Goal: Information Seeking & Learning: Learn about a topic

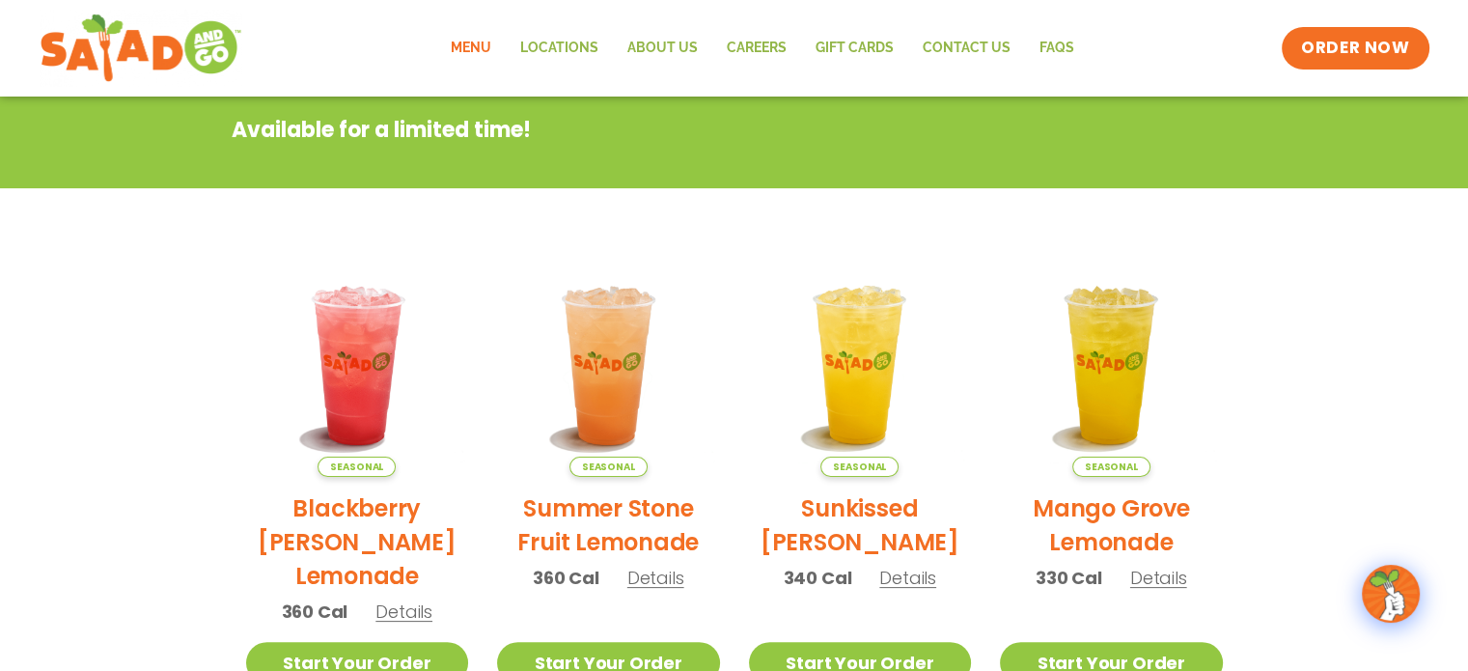
scroll to position [97, 0]
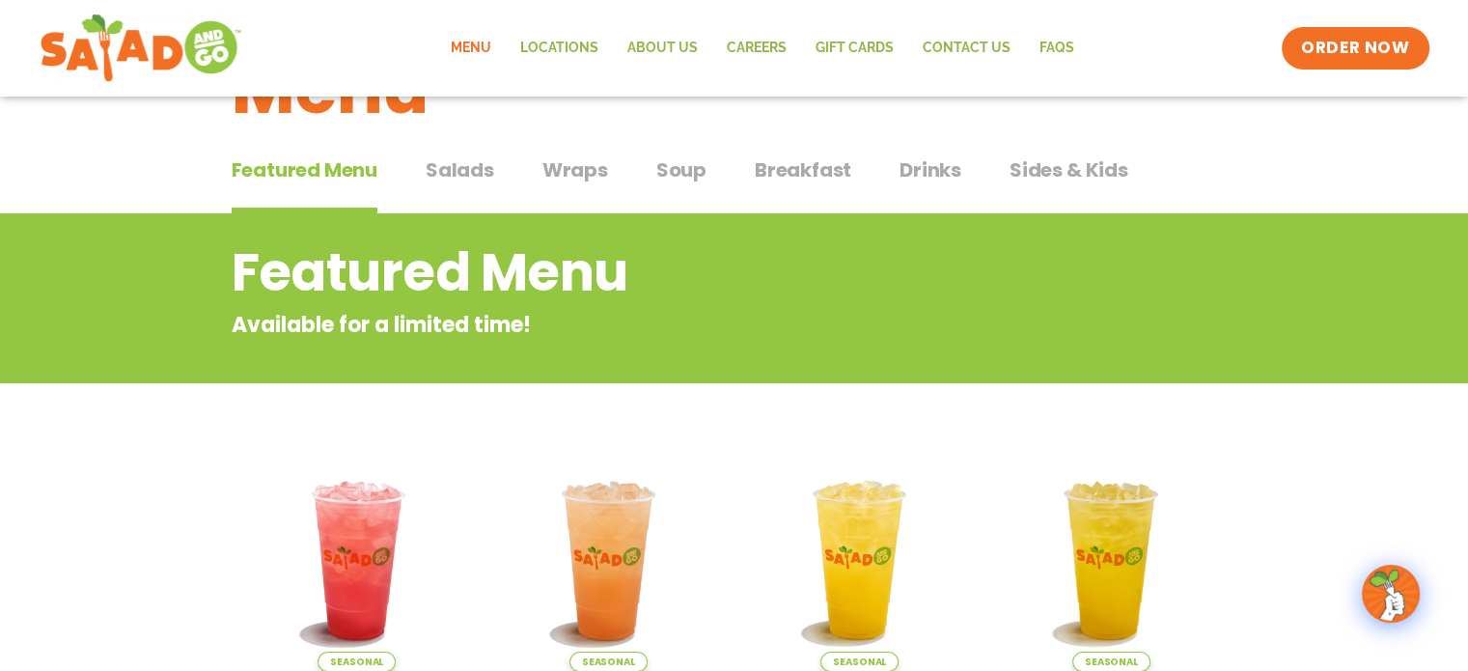
click at [444, 170] on span "Salads" at bounding box center [460, 169] width 69 height 29
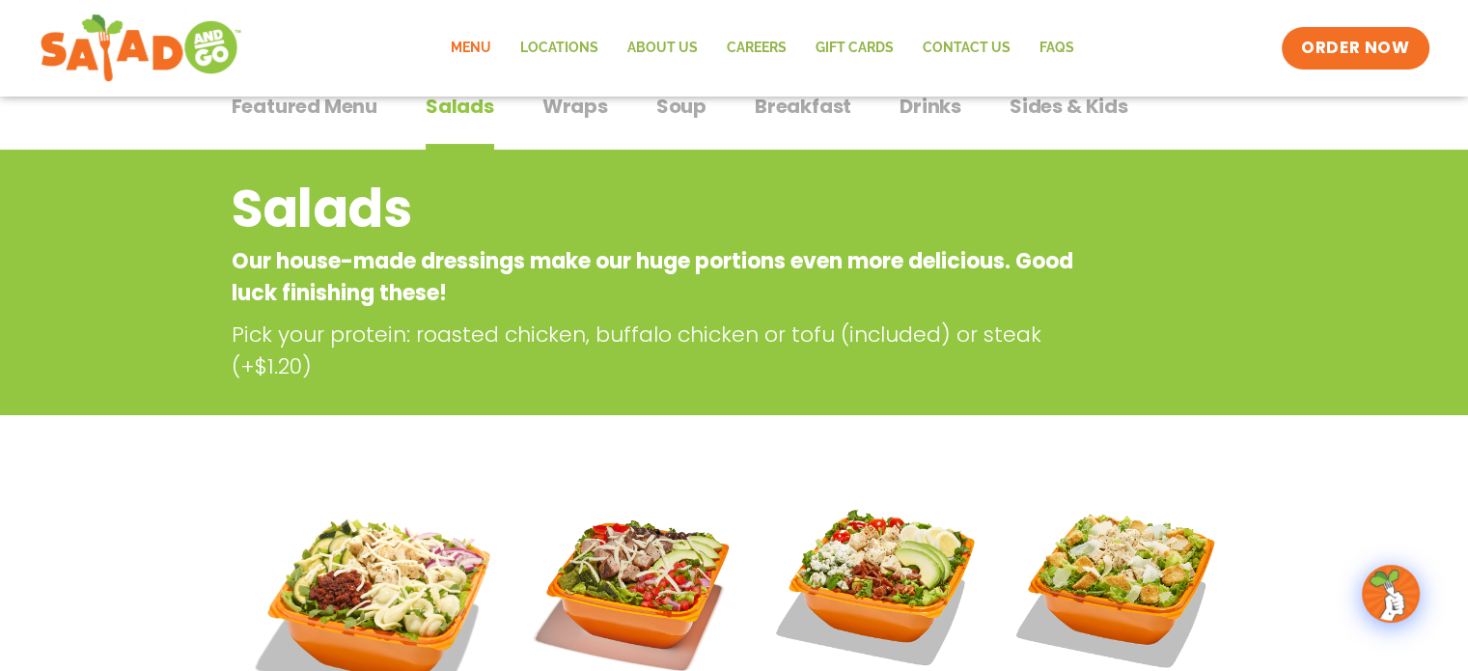
scroll to position [483, 0]
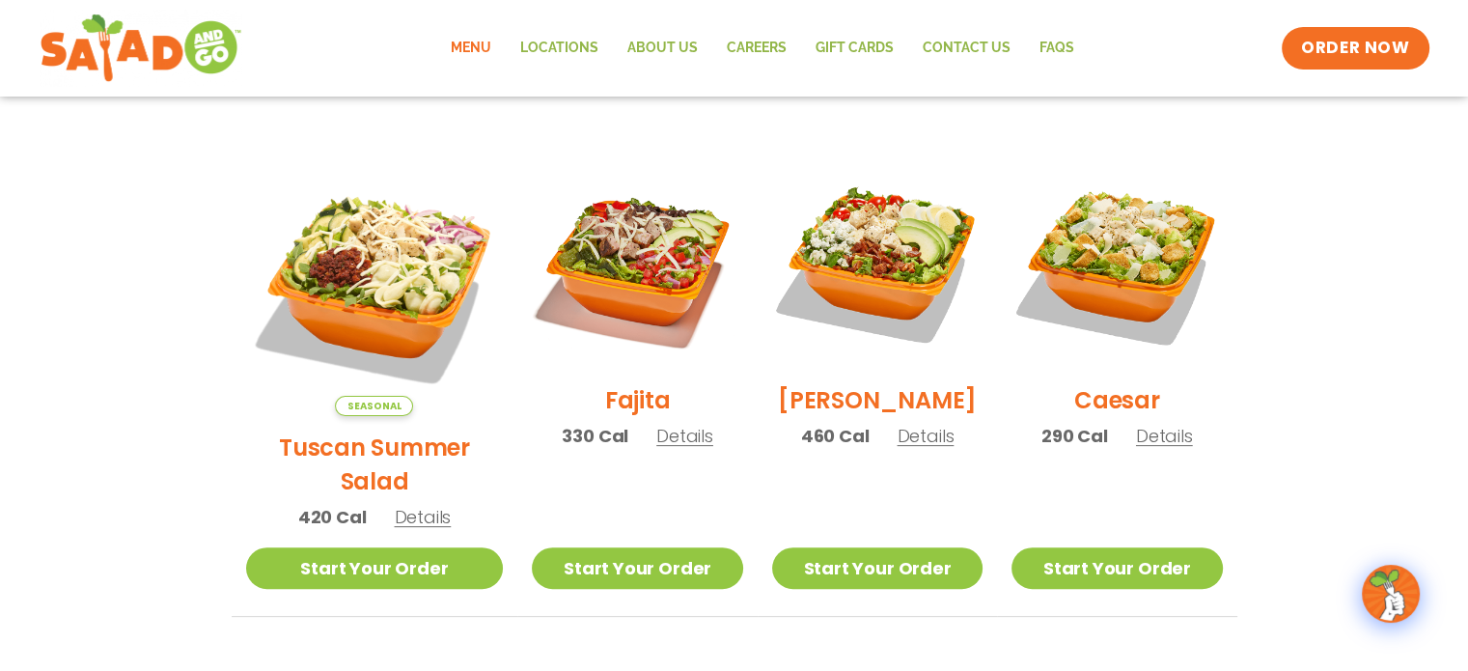
click at [382, 430] on h2 "Tuscan Summer Salad" at bounding box center [375, 464] width 258 height 68
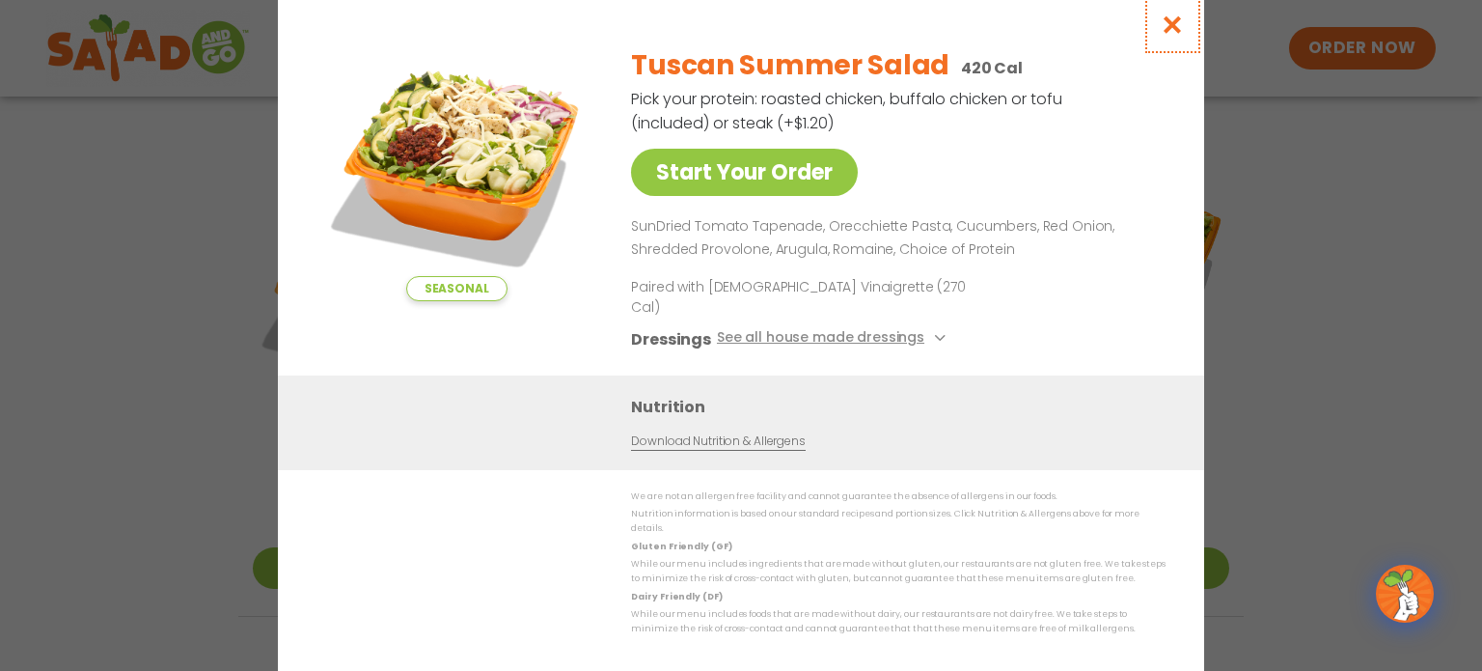
click at [1178, 35] on icon "Close modal" at bounding box center [1173, 24] width 24 height 20
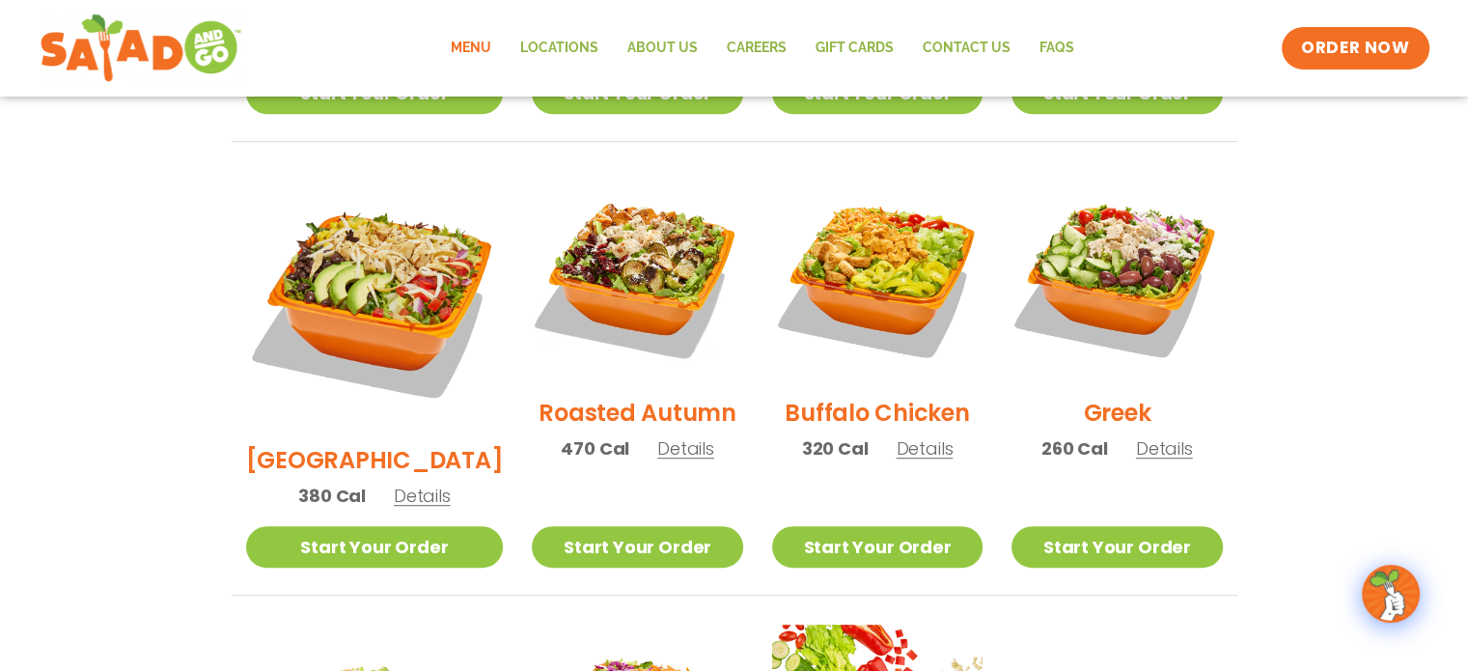
scroll to position [965, 0]
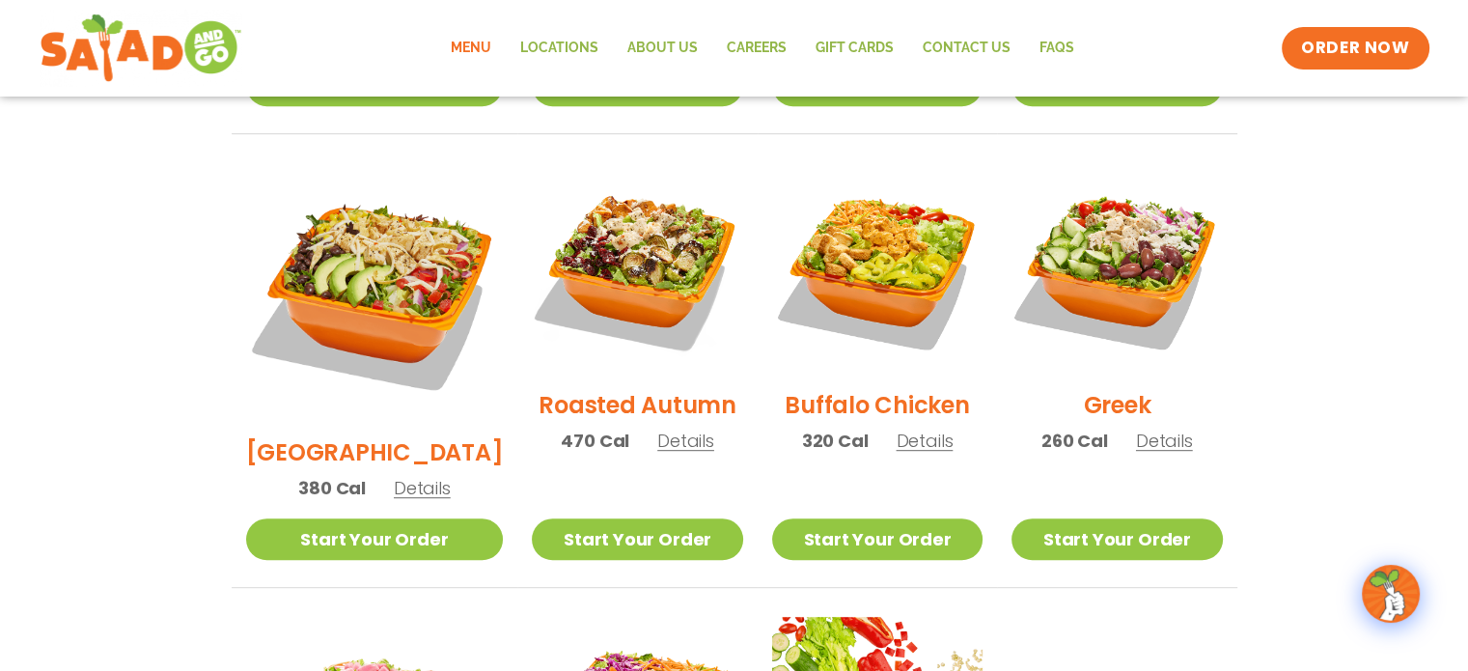
click at [580, 388] on h2 "Roasted Autumn" at bounding box center [638, 405] width 198 height 34
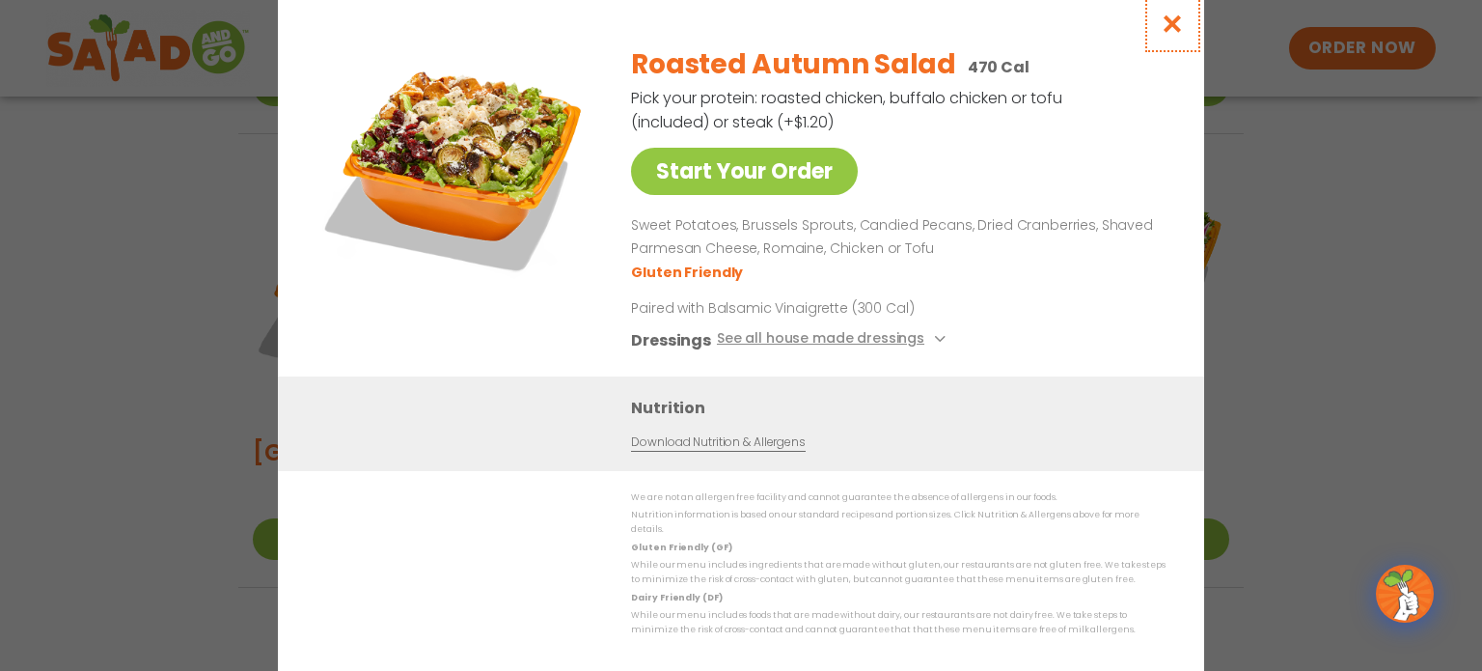
click at [1171, 26] on icon "Close modal" at bounding box center [1173, 24] width 24 height 20
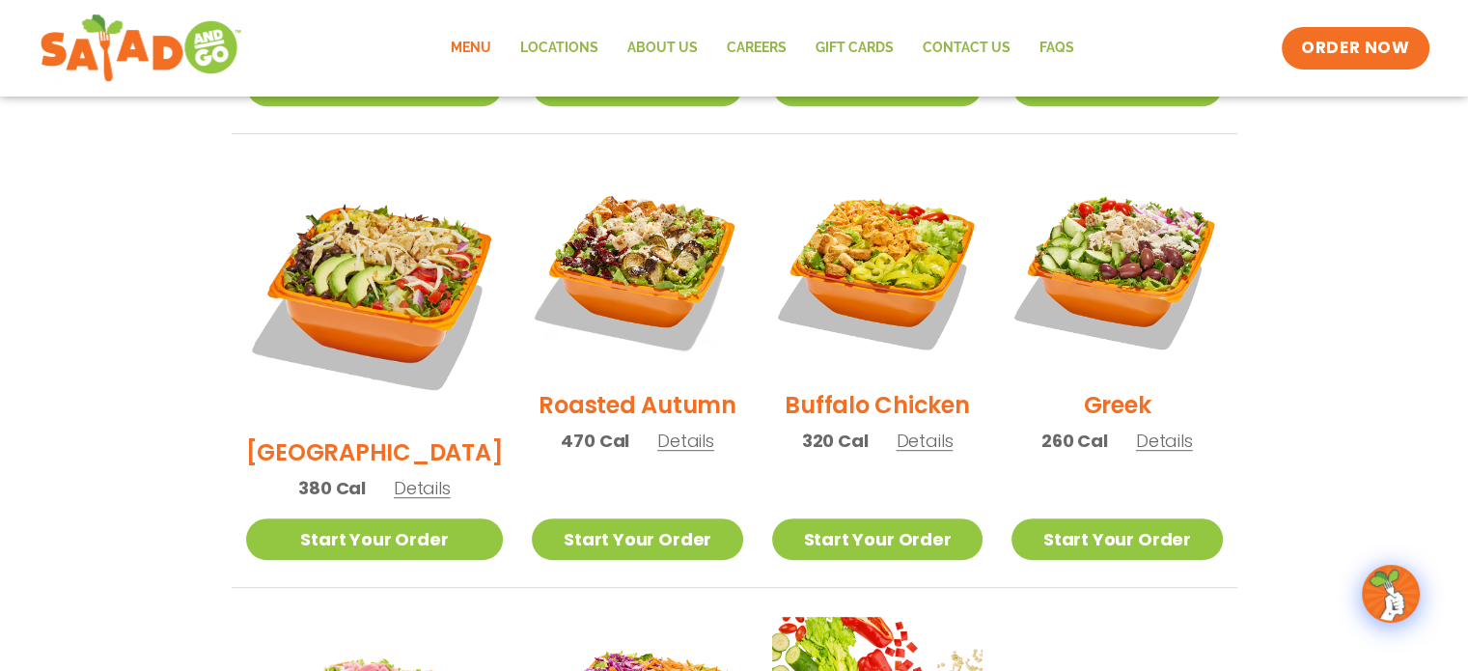
click at [861, 388] on h2 "Buffalo Chicken" at bounding box center [877, 405] width 184 height 34
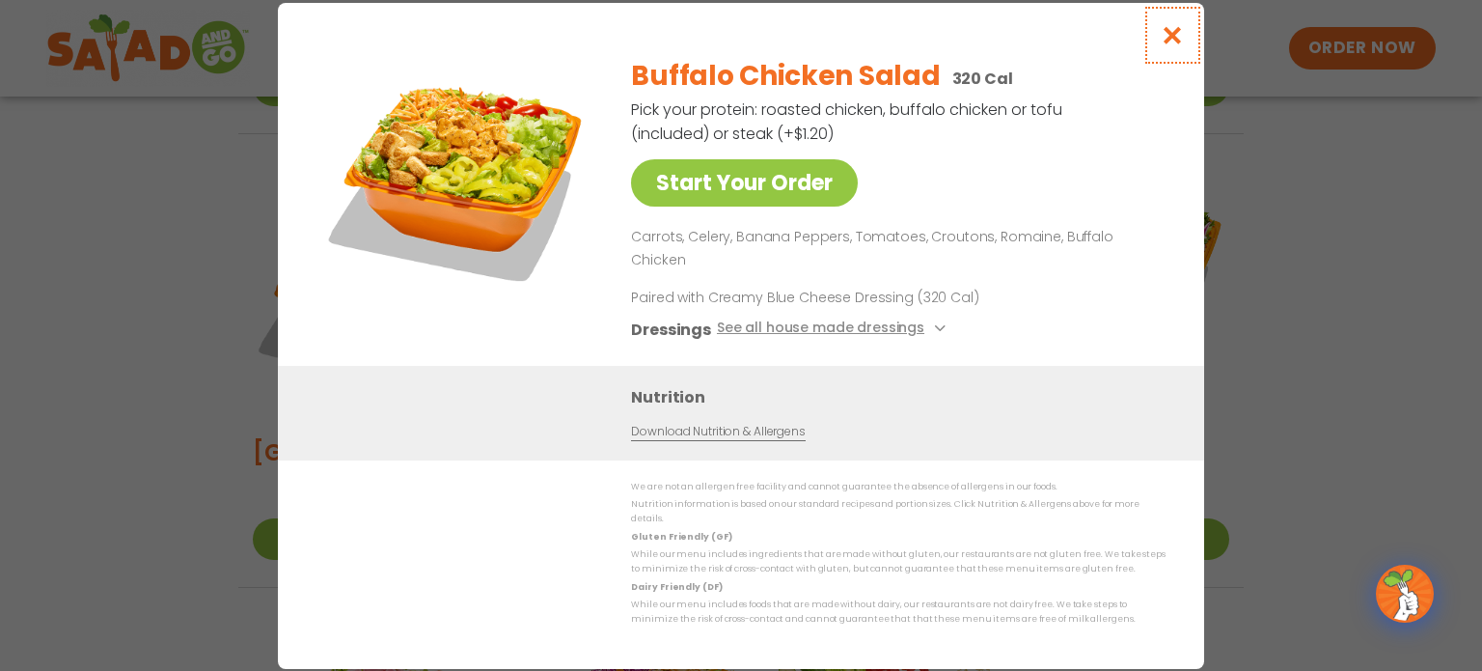
click at [1174, 45] on icon "Close modal" at bounding box center [1173, 35] width 24 height 20
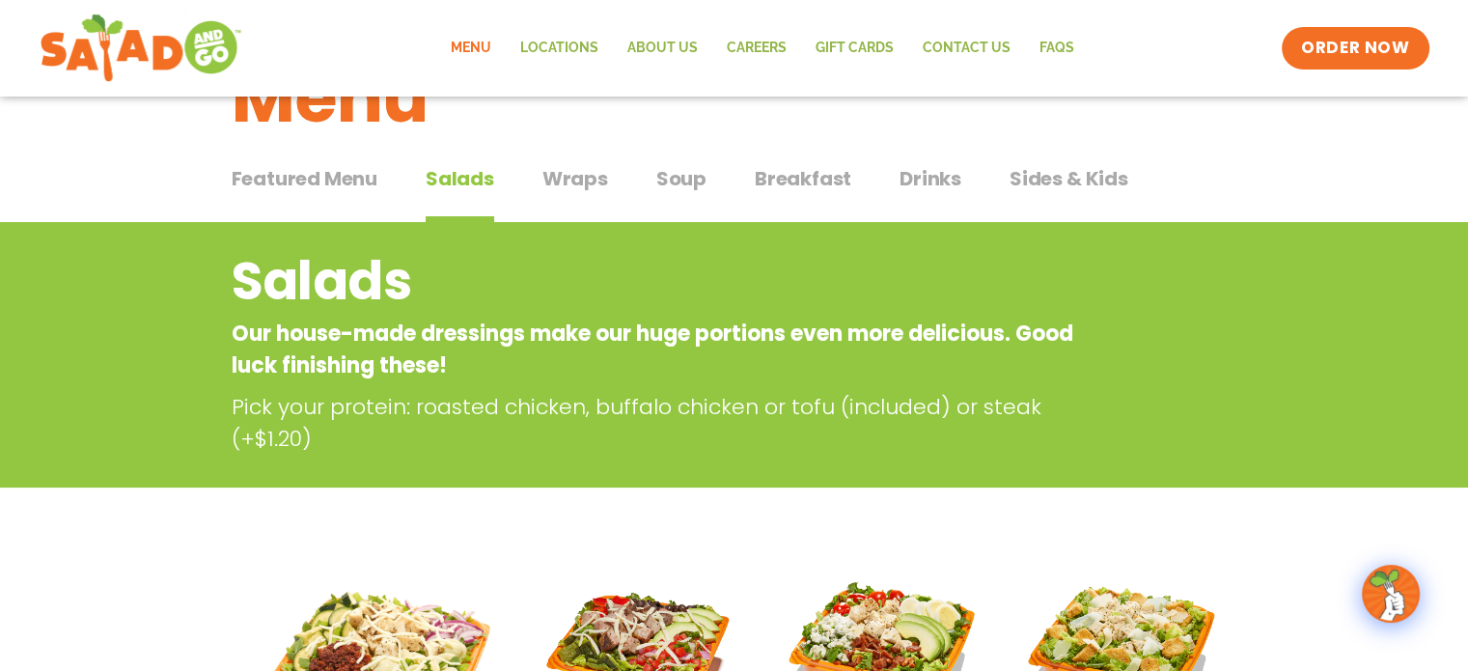
scroll to position [0, 0]
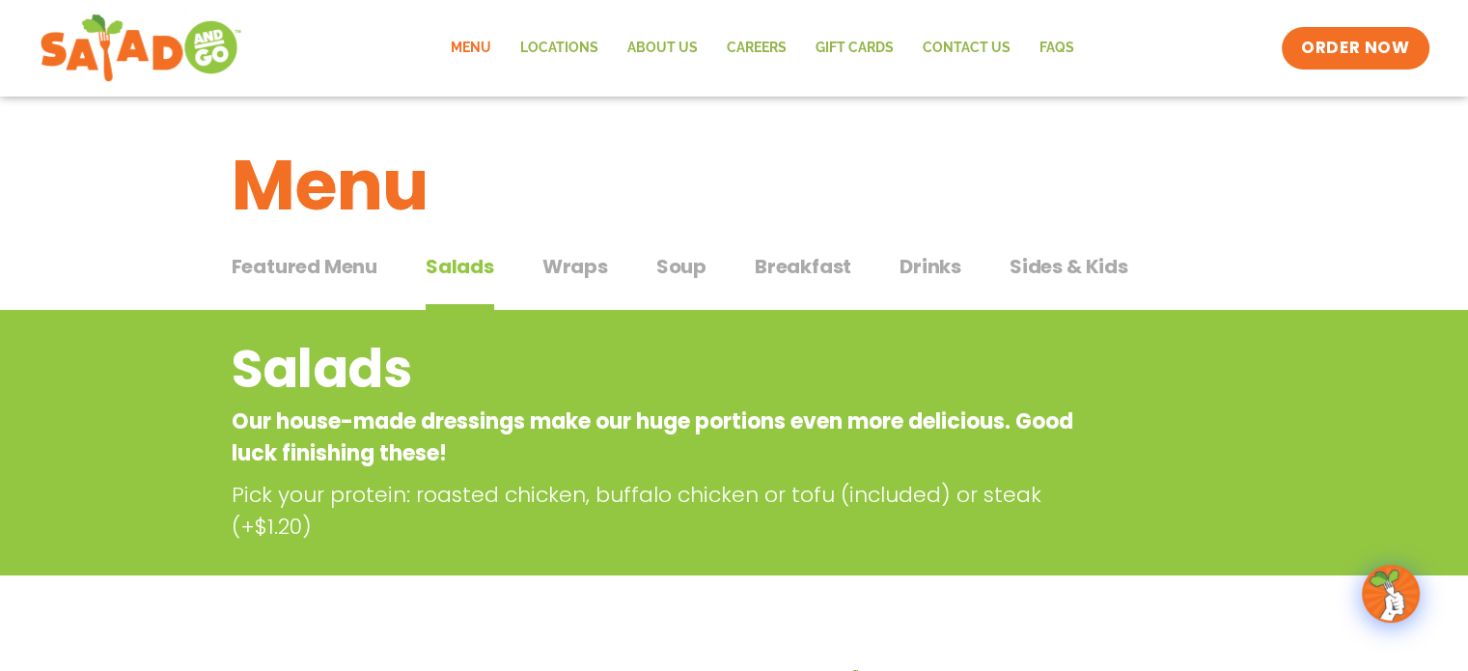
click at [587, 274] on span "Wraps" at bounding box center [575, 266] width 66 height 29
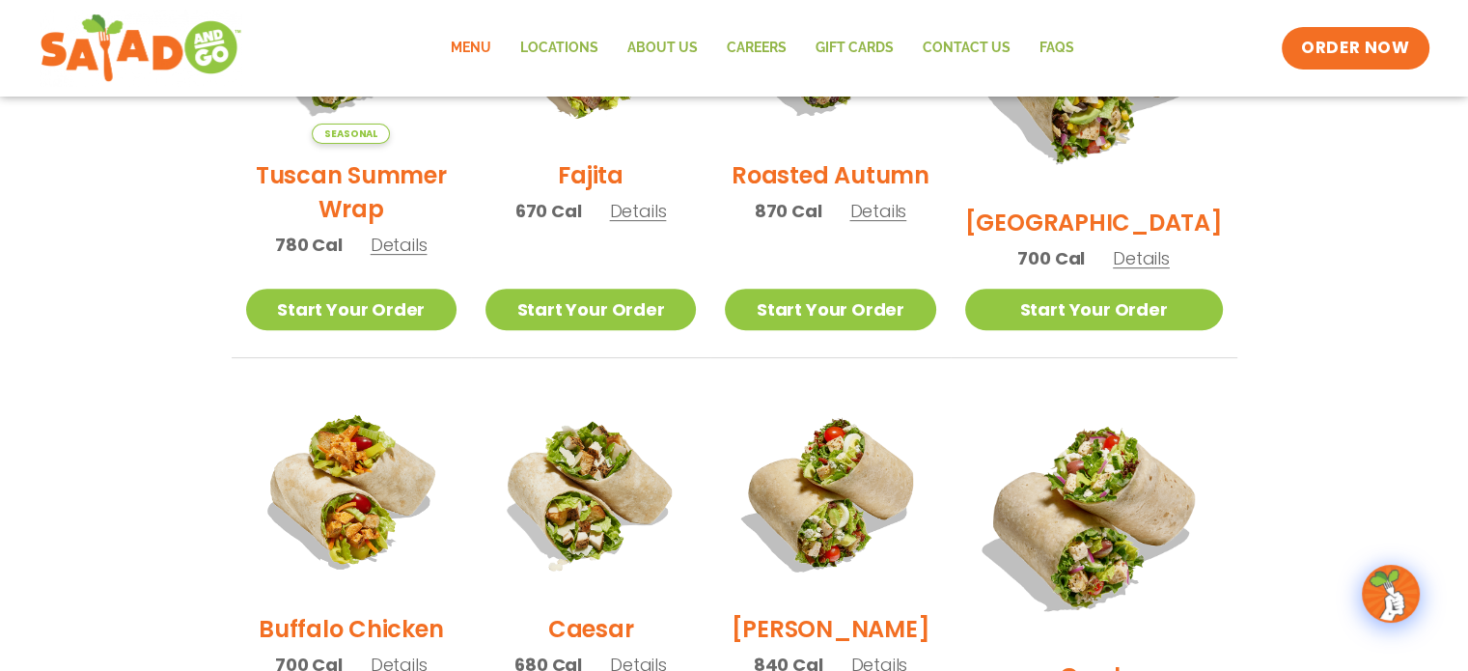
scroll to position [97, 0]
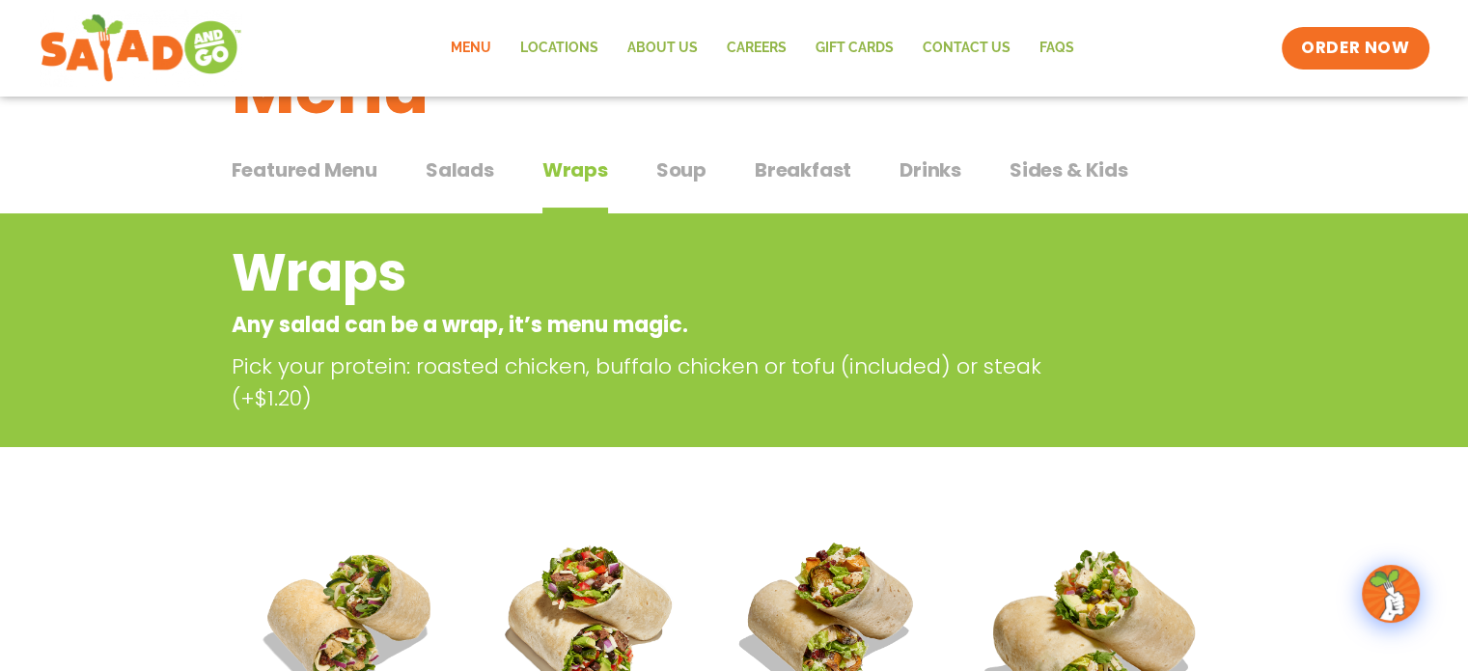
click at [676, 169] on span "Soup" at bounding box center [681, 169] width 50 height 29
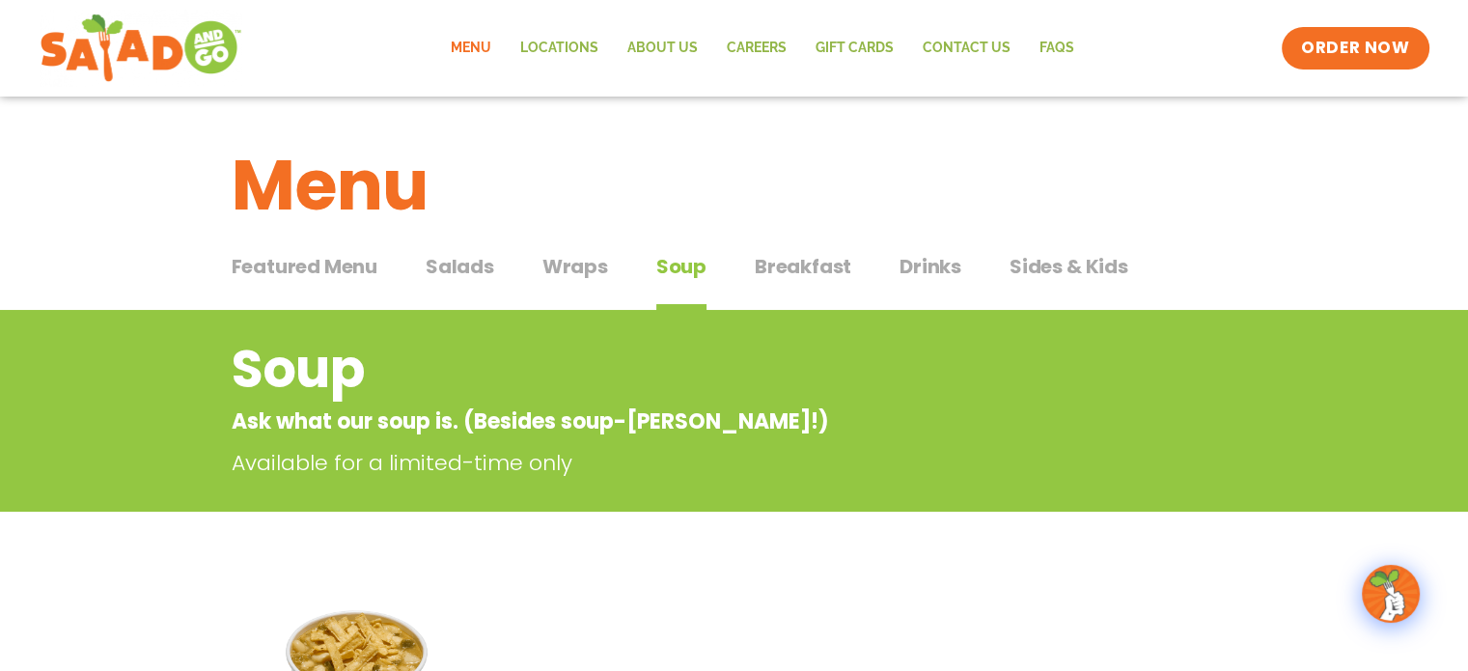
click at [805, 262] on span "Breakfast" at bounding box center [803, 266] width 97 height 29
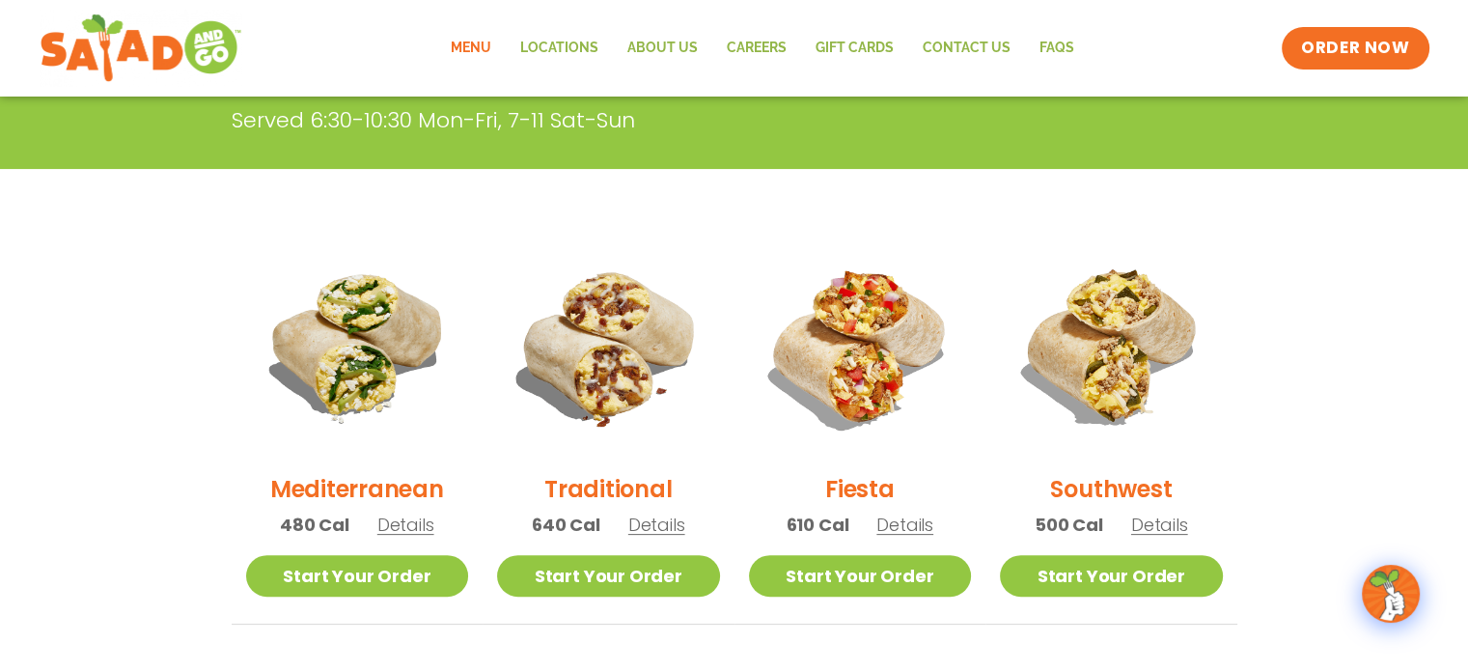
scroll to position [579, 0]
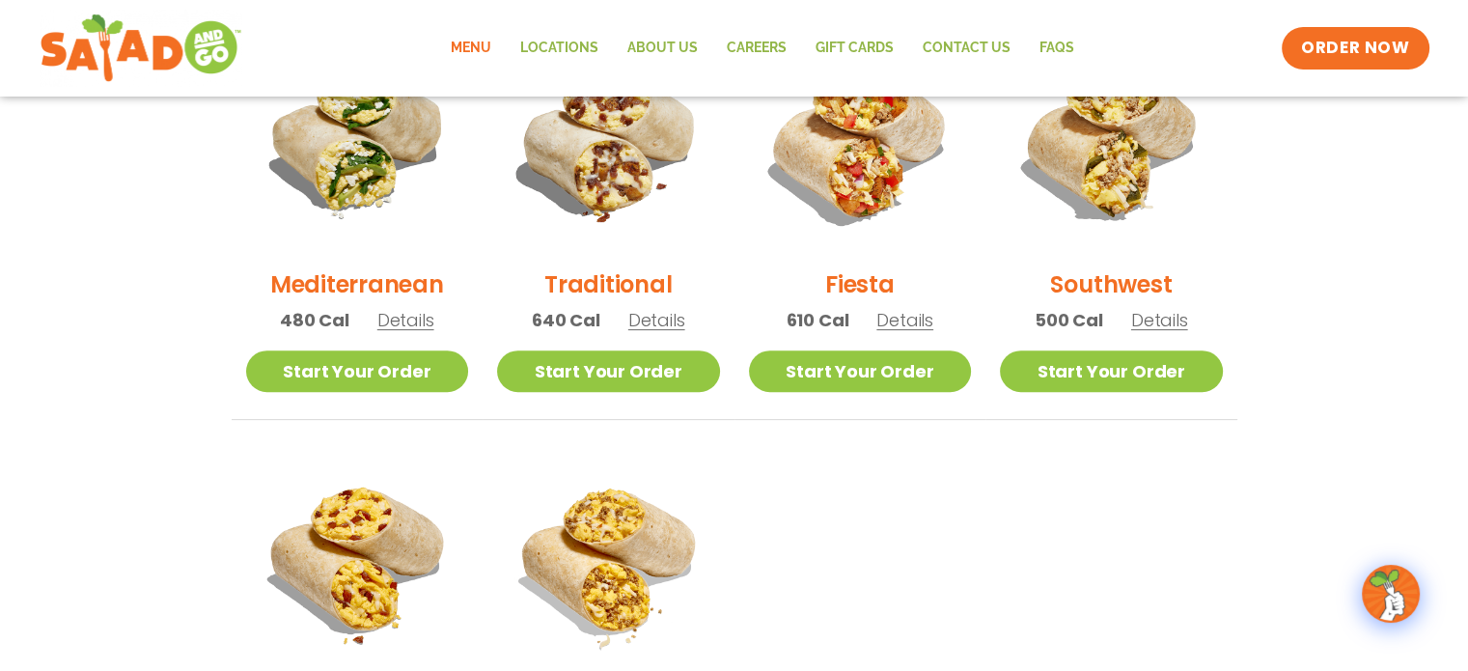
click at [633, 282] on h2 "Traditional" at bounding box center [607, 284] width 127 height 34
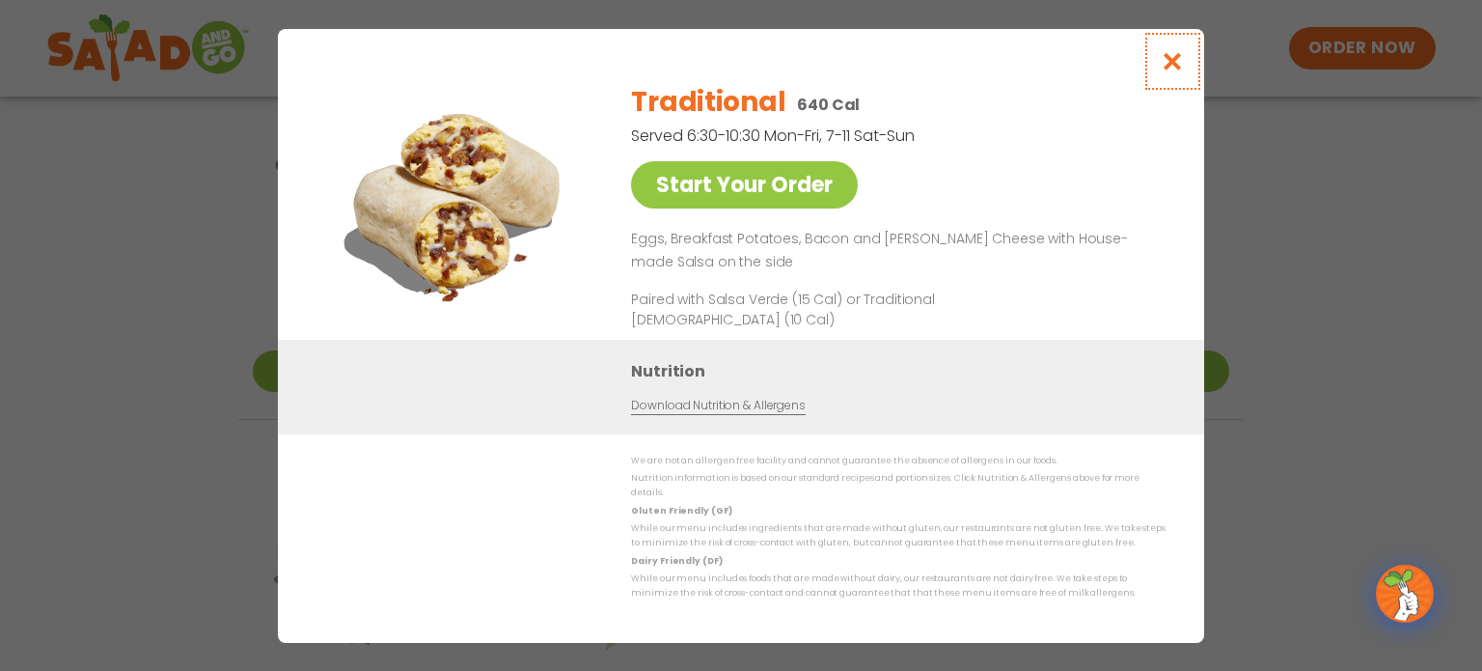
click at [1168, 71] on icon "Close modal" at bounding box center [1173, 61] width 24 height 20
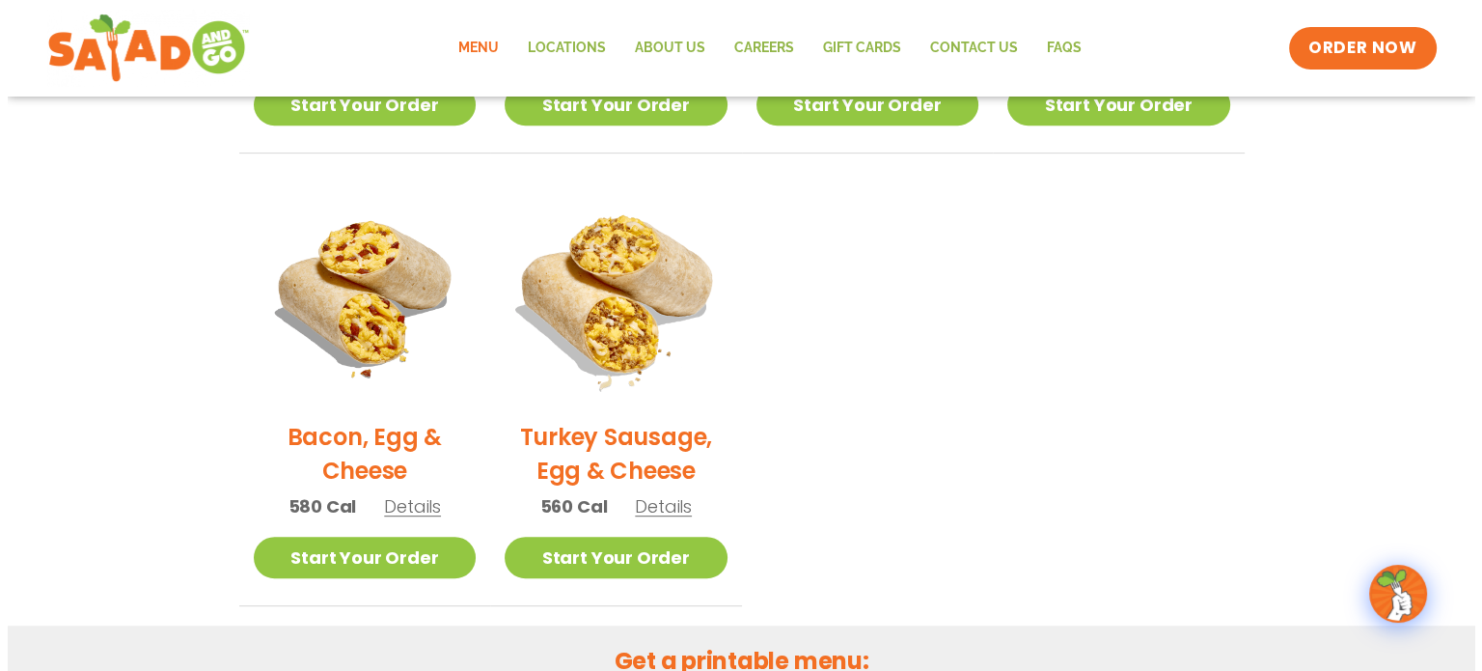
scroll to position [965, 0]
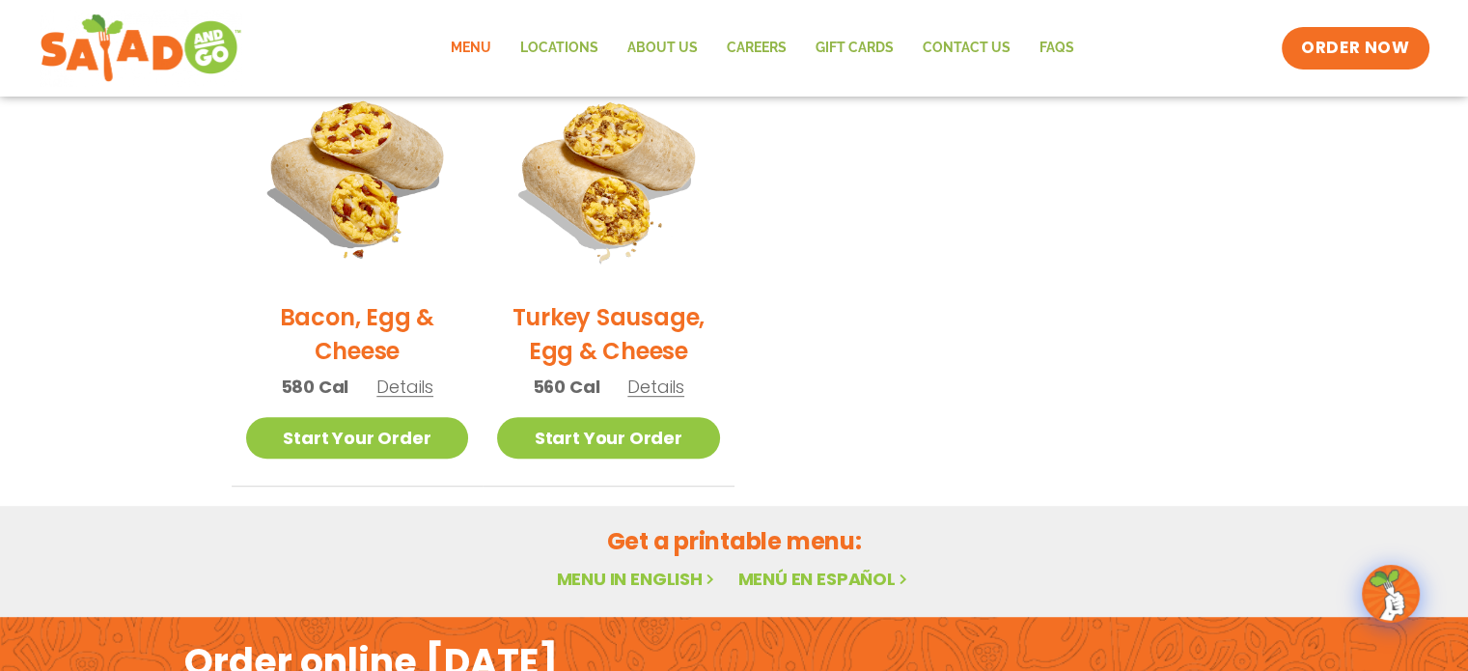
click at [381, 316] on h2 "Bacon, Egg & Cheese" at bounding box center [357, 334] width 223 height 68
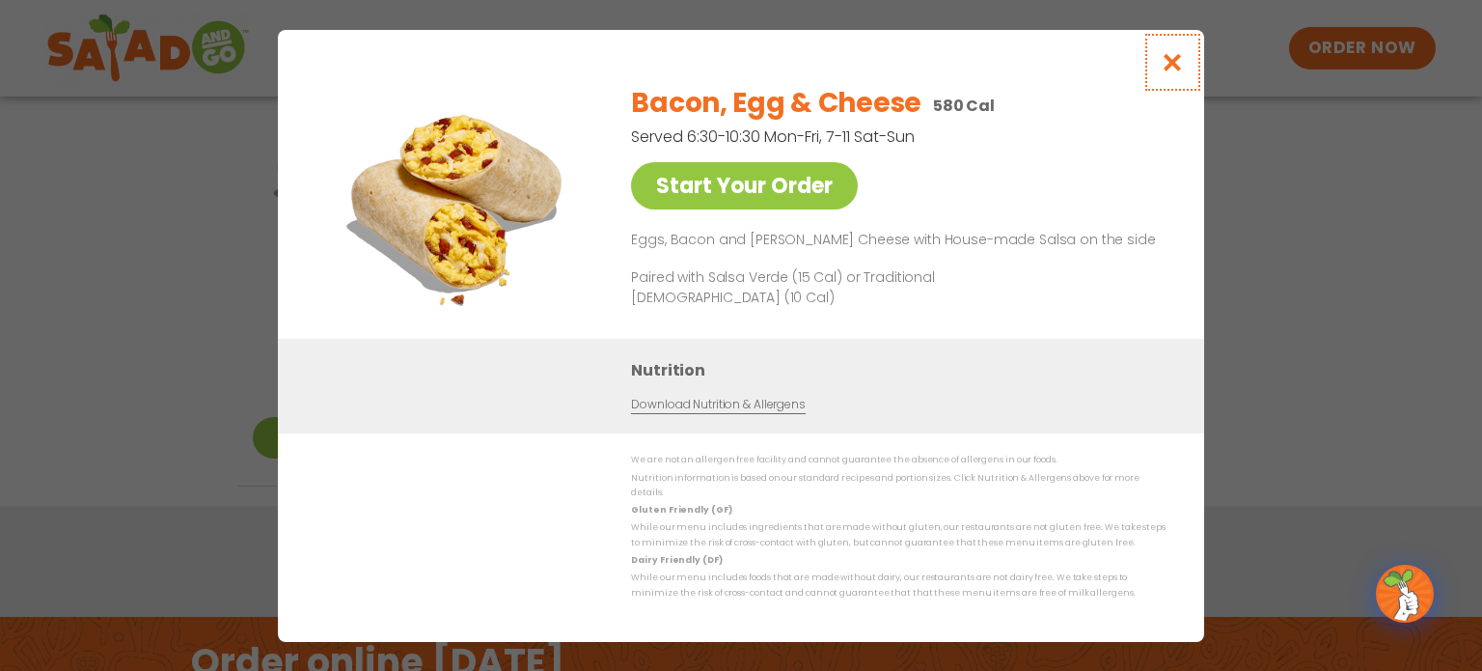
click at [1177, 72] on icon "Close modal" at bounding box center [1173, 62] width 24 height 20
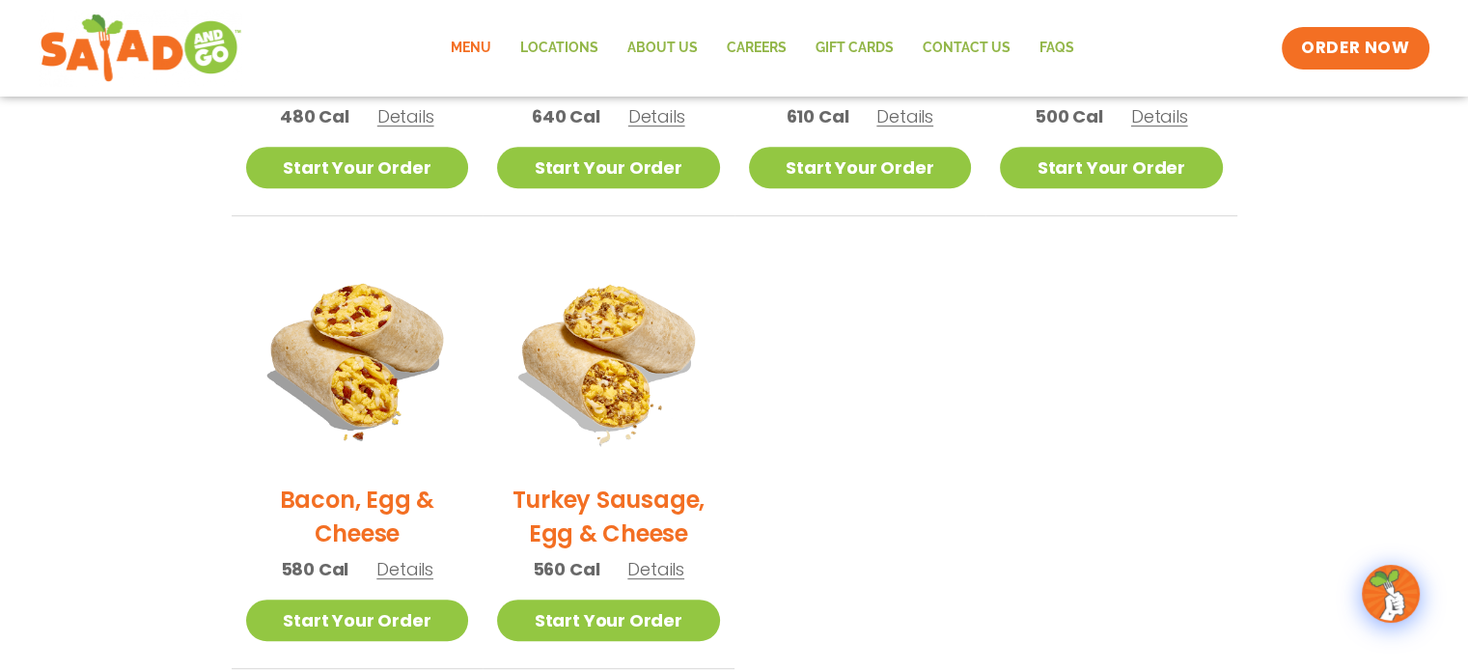
scroll to position [779, 0]
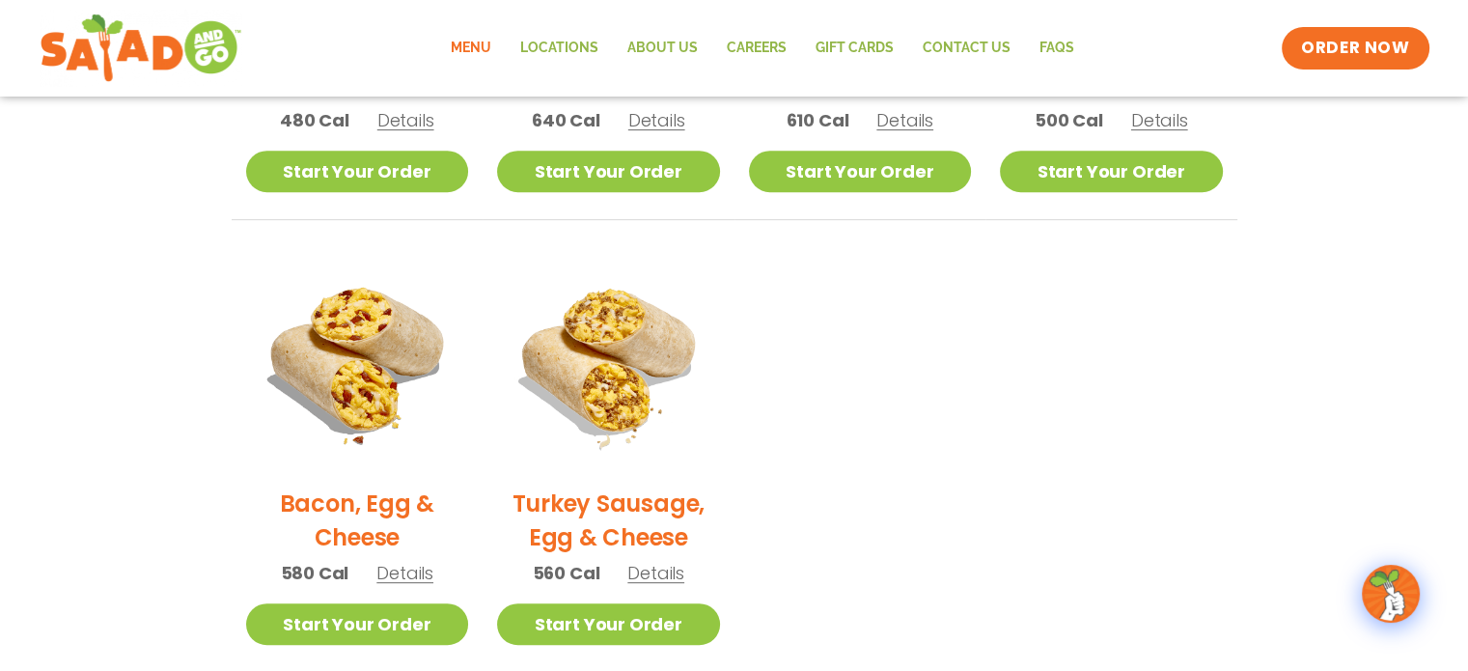
click at [351, 501] on h2 "Bacon, Egg & Cheese" at bounding box center [357, 520] width 223 height 68
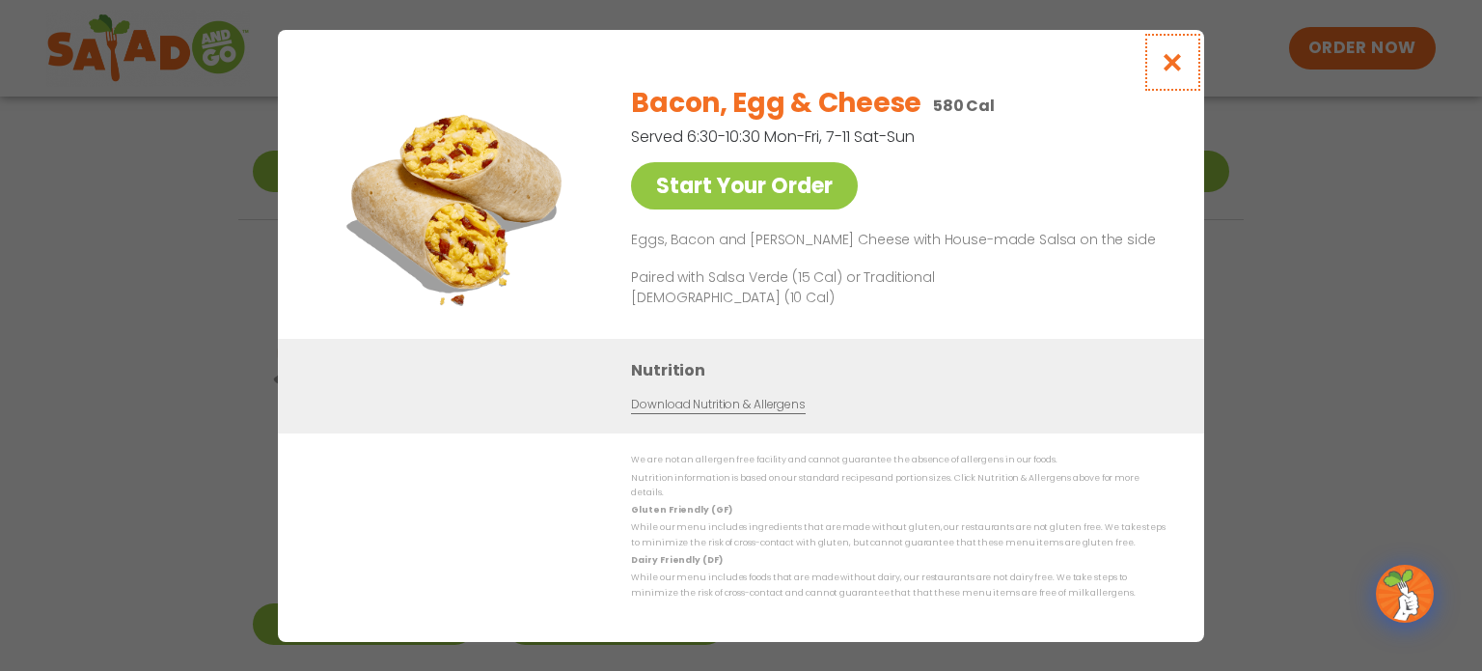
click at [1176, 72] on icon "Close modal" at bounding box center [1173, 62] width 24 height 20
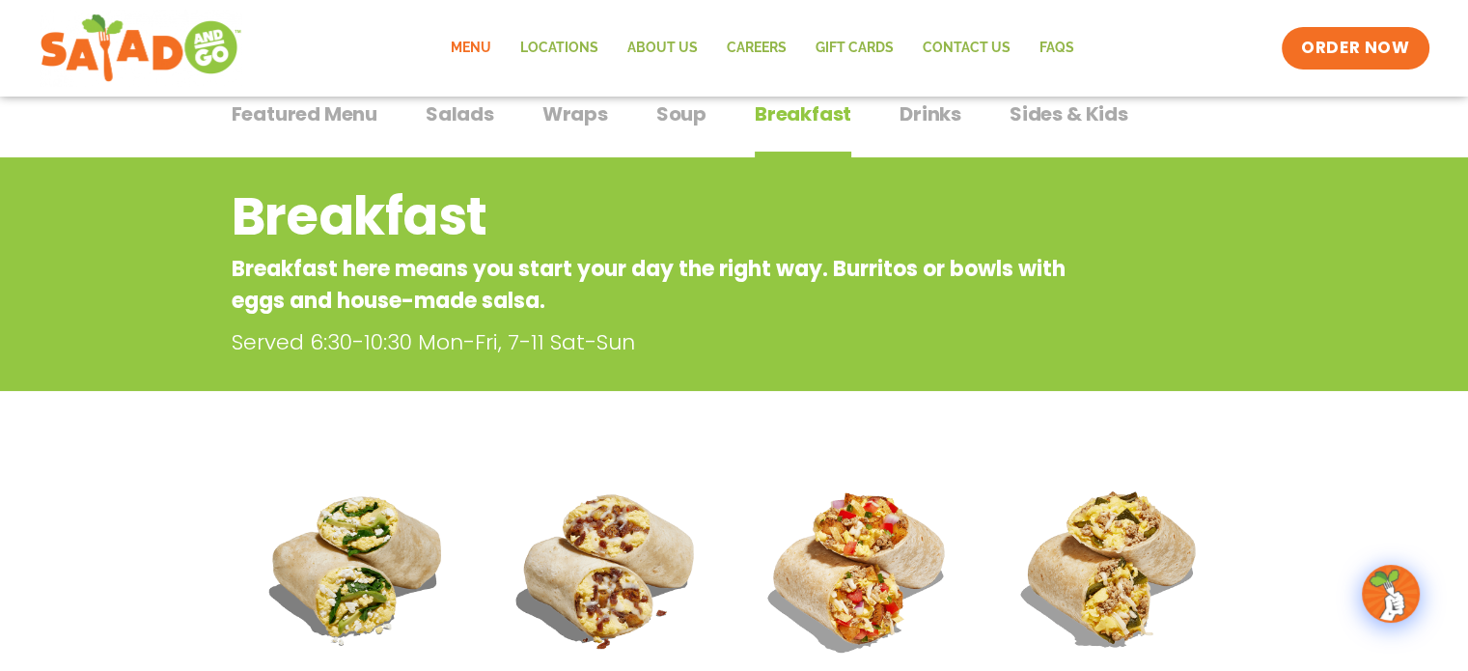
scroll to position [0, 0]
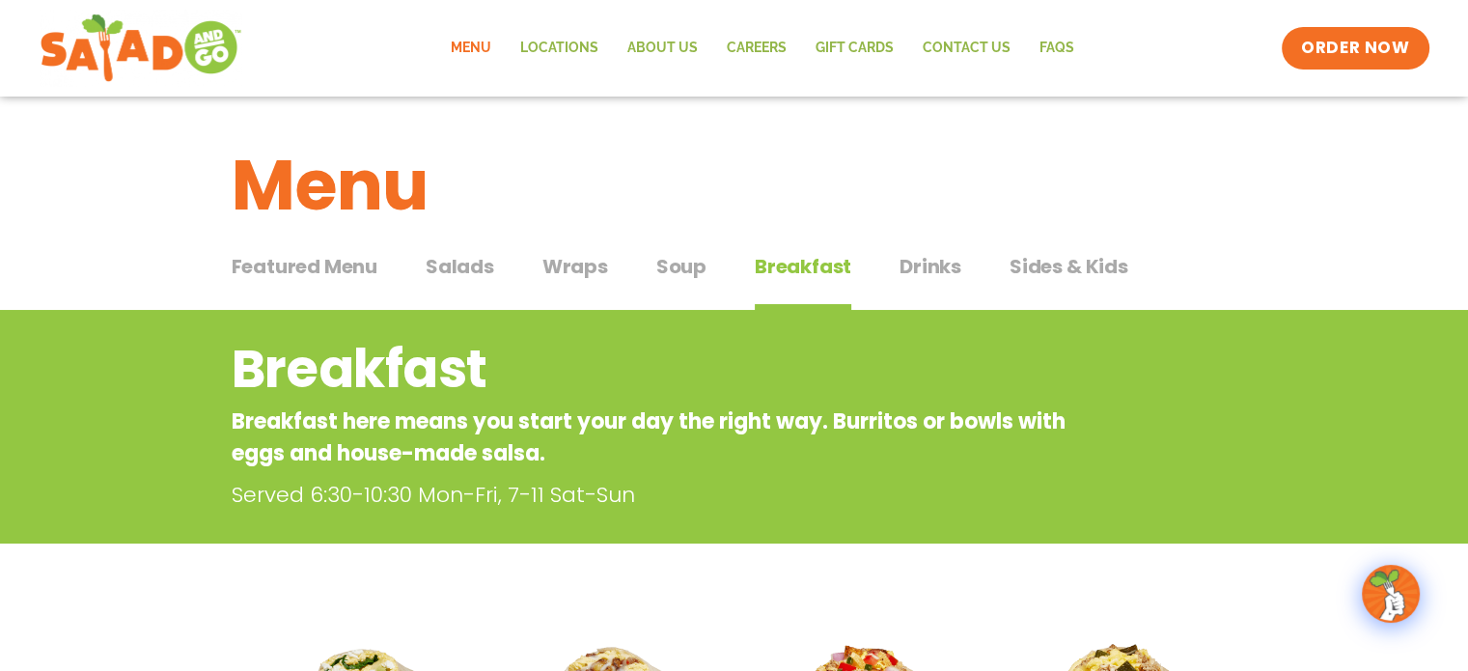
click at [913, 265] on span "Drinks" at bounding box center [930, 266] width 62 height 29
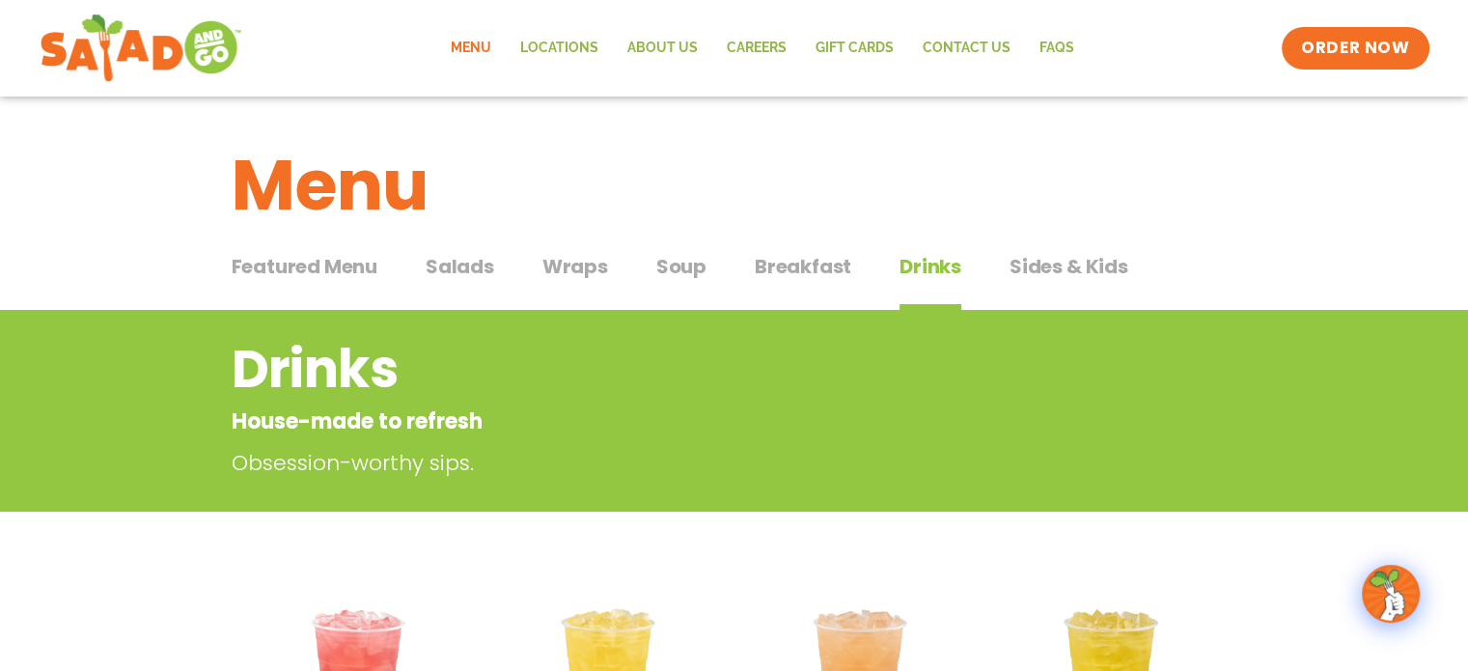
click at [1063, 263] on span "Sides & Kids" at bounding box center [1068, 266] width 119 height 29
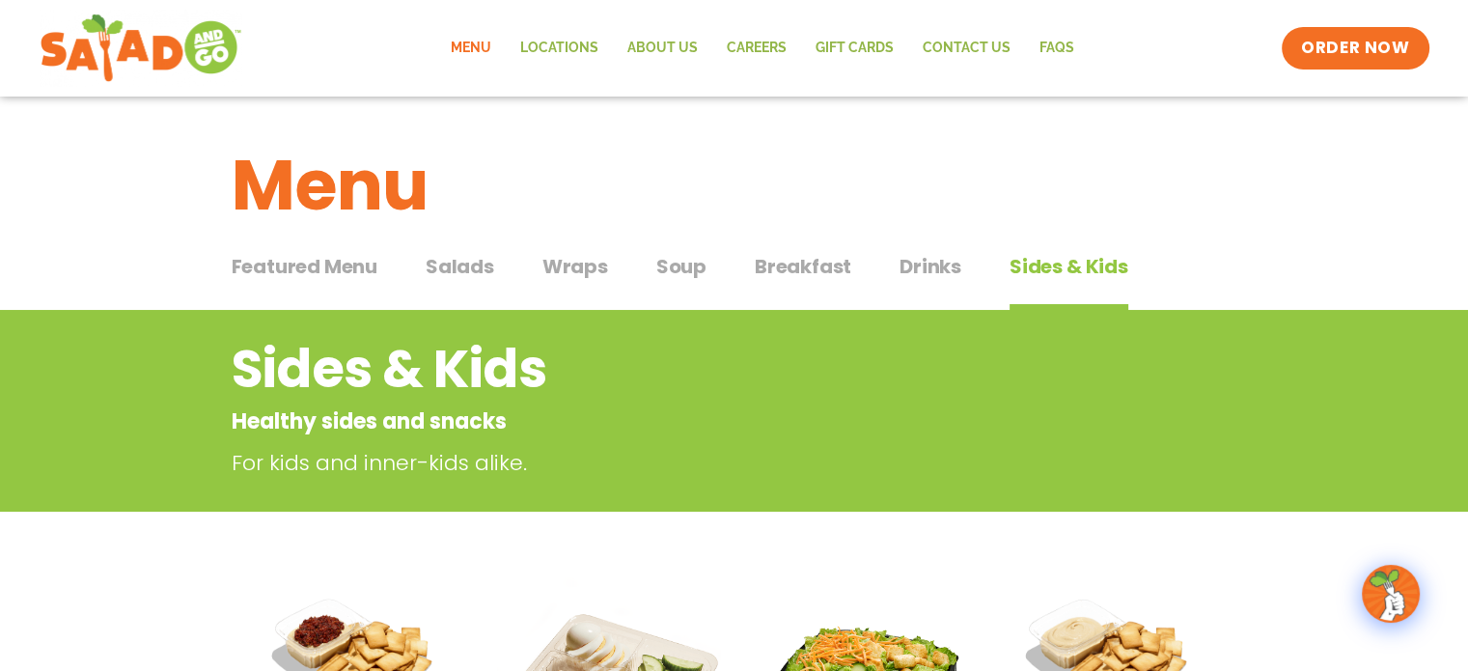
click at [463, 262] on span "Salads" at bounding box center [460, 266] width 69 height 29
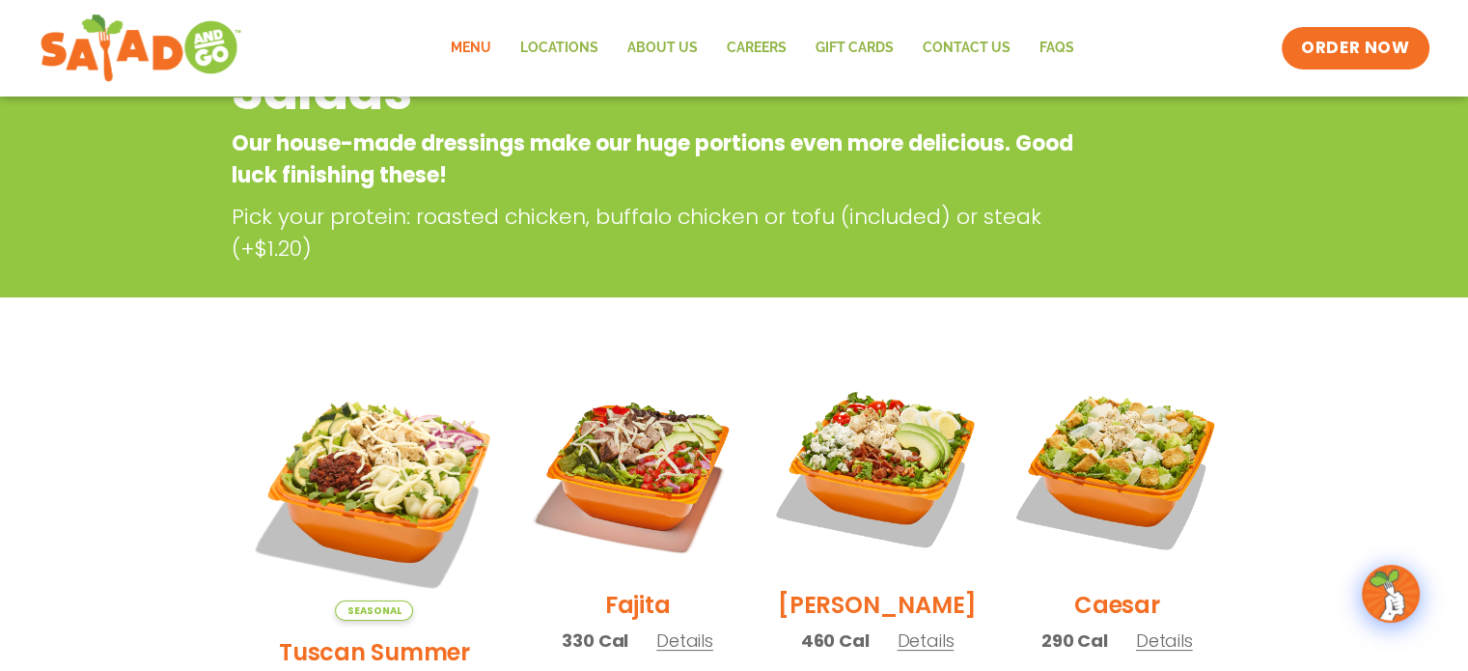
scroll to position [483, 0]
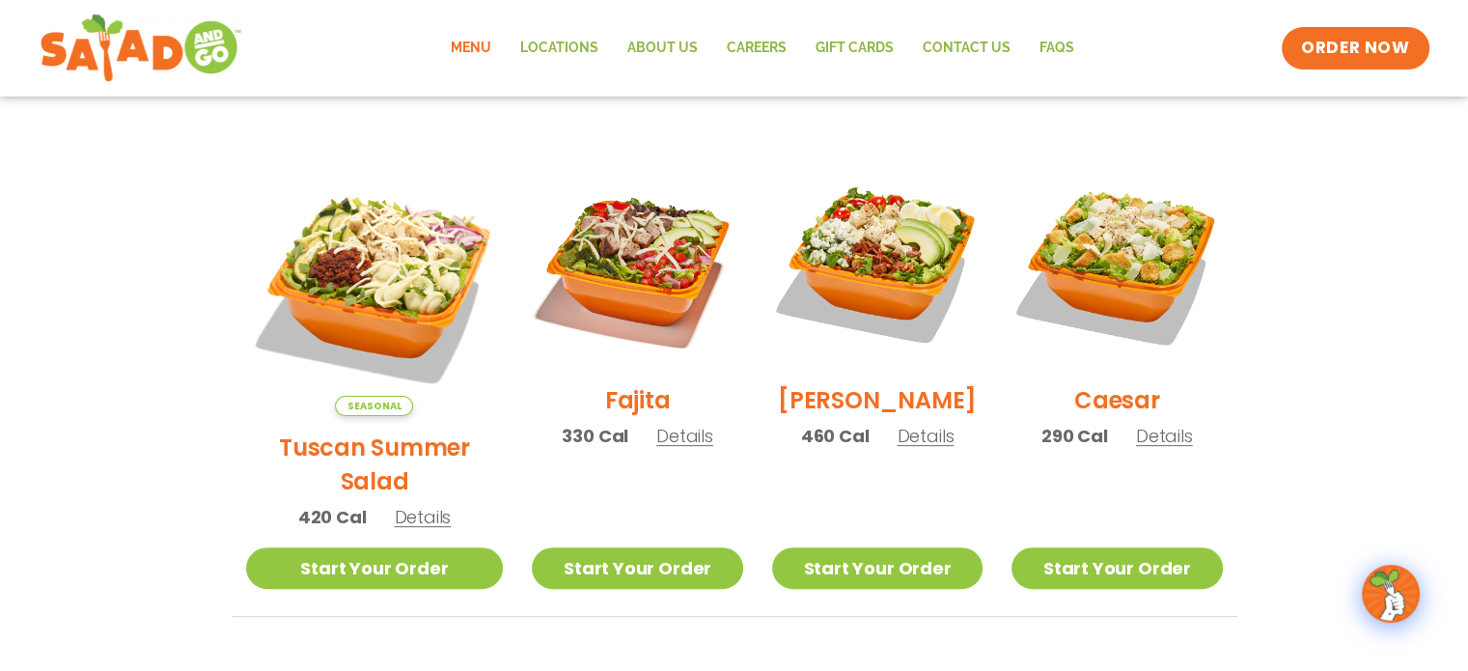
click at [354, 430] on h2 "Tuscan Summer Salad" at bounding box center [375, 464] width 258 height 68
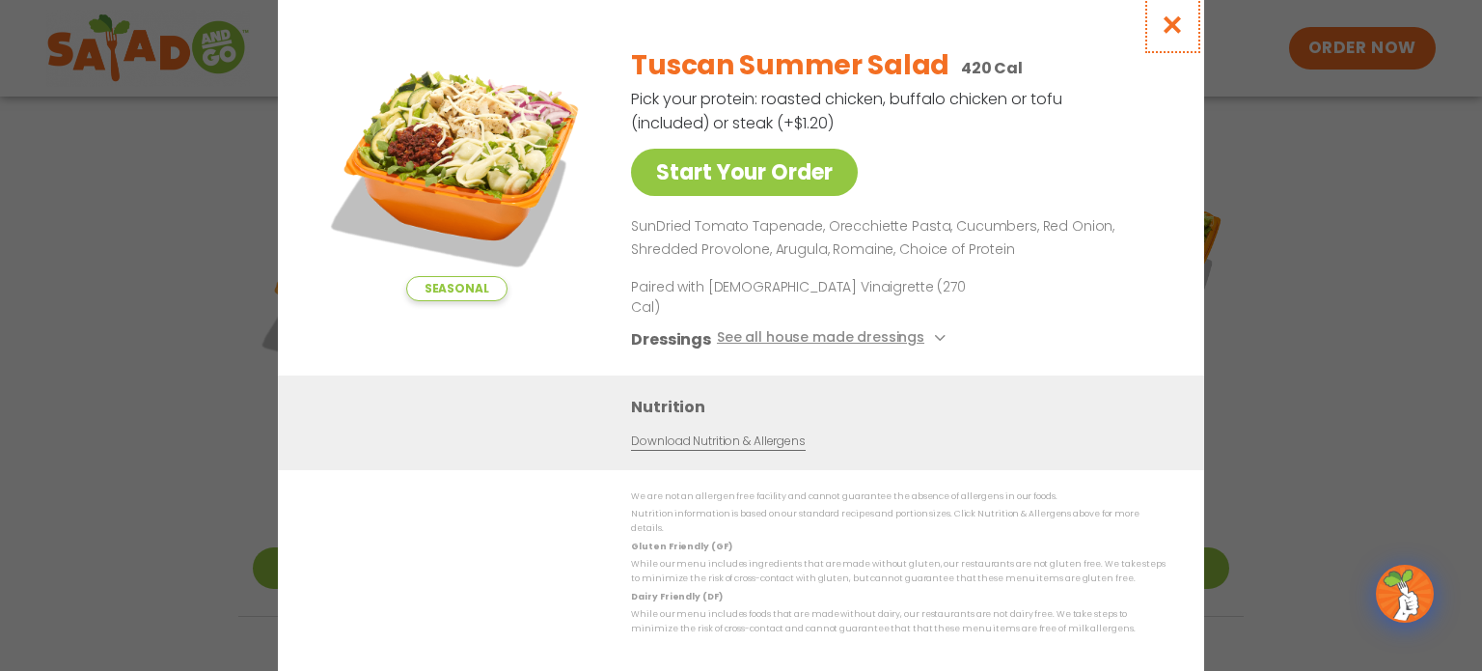
click at [1179, 35] on icon "Close modal" at bounding box center [1173, 24] width 24 height 20
